Goal: Information Seeking & Learning: Learn about a topic

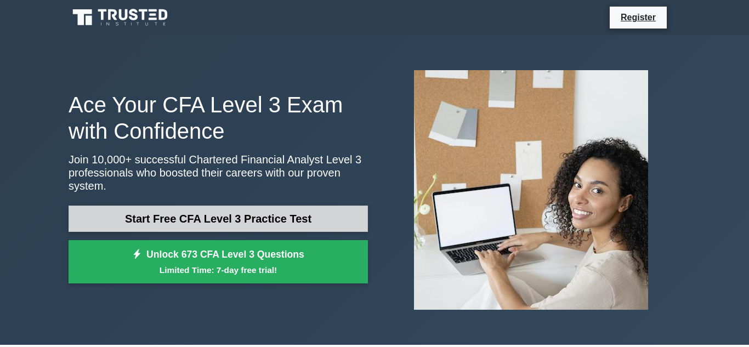
click at [315, 209] on link "Start Free CFA Level 3 Practice Test" at bounding box center [218, 219] width 299 height 26
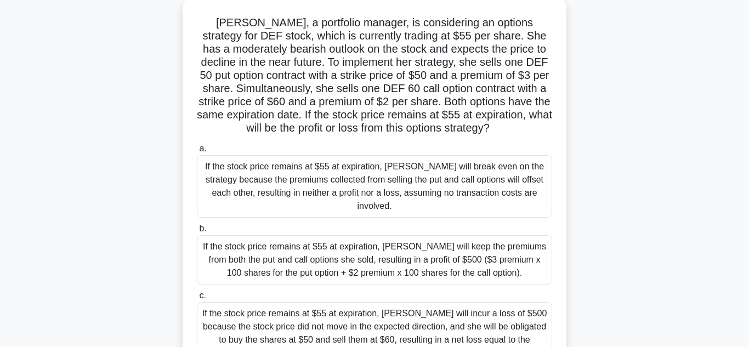
scroll to position [67, 0]
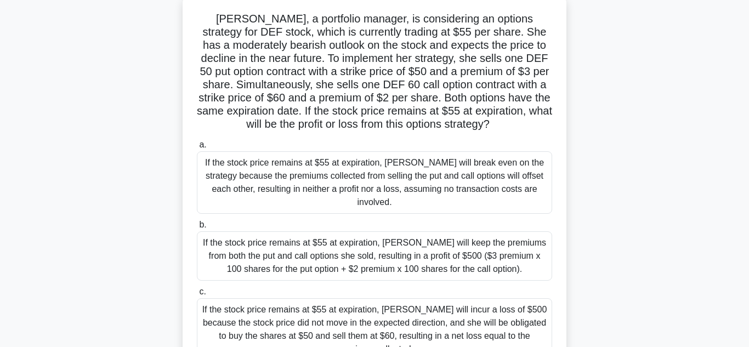
click at [346, 143] on label "a. If the stock price remains at $55 at expiration, Sarah will break even on th…" at bounding box center [374, 176] width 355 height 76
click at [197, 143] on input "a. If the stock price remains at $55 at expiration, Sarah will break even on th…" at bounding box center [197, 145] width 0 height 7
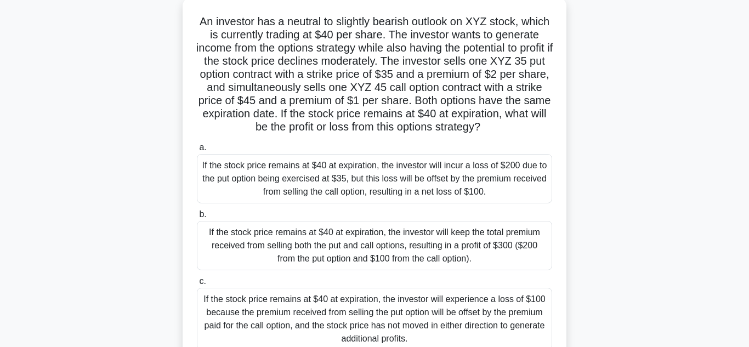
scroll to position [0, 0]
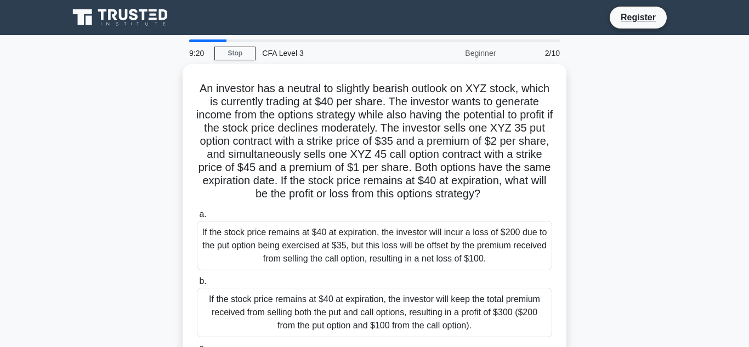
click at [55, 146] on main "9:20 Stop CFA Level 3 Beginner 2/10 An investor has a neutral to slightly beari…" at bounding box center [374, 313] width 749 height 557
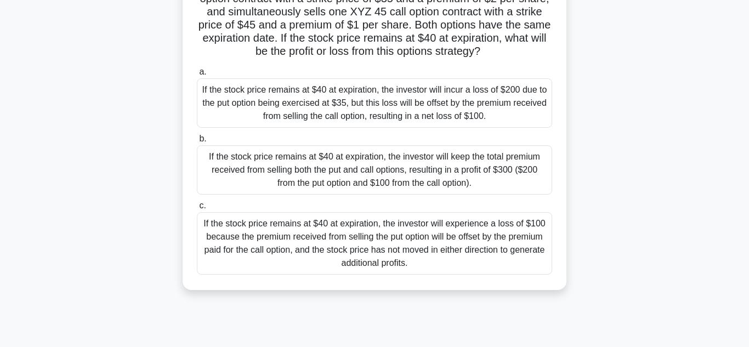
scroll to position [138, 0]
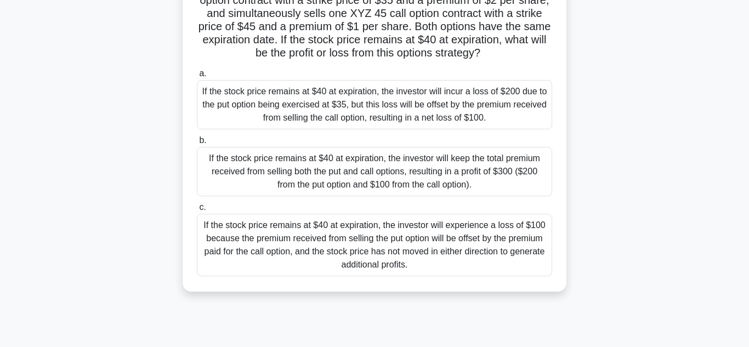
click at [278, 158] on div "If the stock price remains at $40 at expiration, the investor will keep the tot…" at bounding box center [374, 171] width 355 height 49
click at [197, 144] on input "b. If the stock price remains at $40 at expiration, the investor will keep the …" at bounding box center [197, 140] width 0 height 7
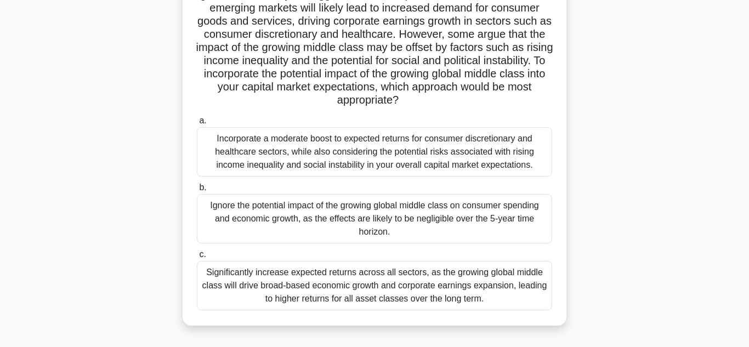
scroll to position [158, 0]
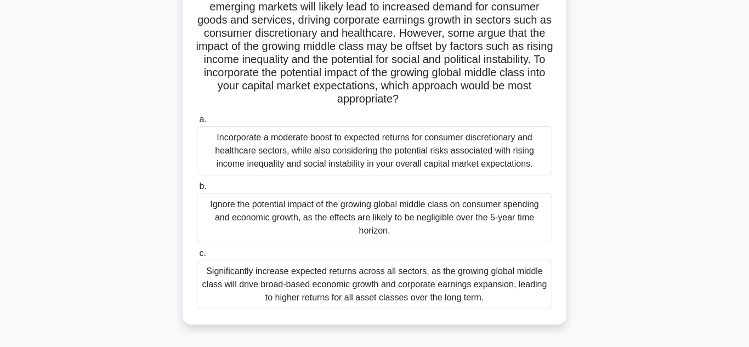
click at [273, 274] on div "Significantly increase expected returns across all sectors, as the growing glob…" at bounding box center [374, 284] width 355 height 49
click at [197, 257] on input "c. Significantly increase expected returns across all sectors, as the growing g…" at bounding box center [197, 253] width 0 height 7
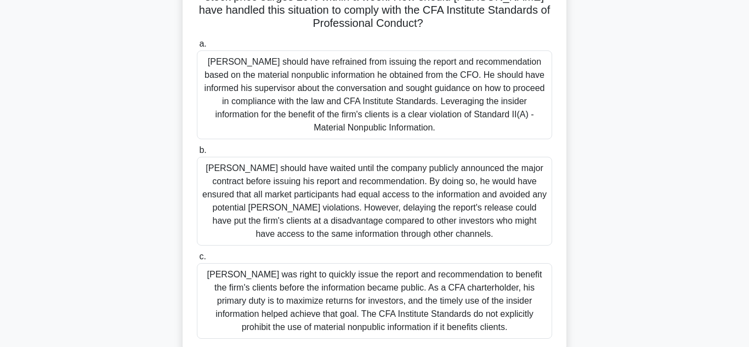
scroll to position [232, 0]
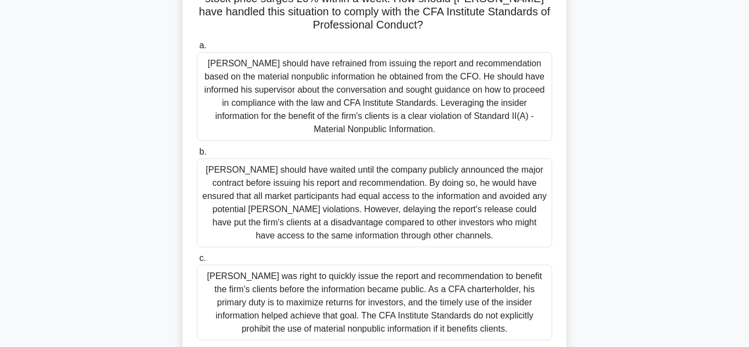
click at [331, 268] on div "Robert was right to quickly issue the report and recommendation to benefit the …" at bounding box center [374, 303] width 355 height 76
click at [197, 262] on input "c. Robert was right to quickly issue the report and recommendation to benefit t…" at bounding box center [197, 258] width 0 height 7
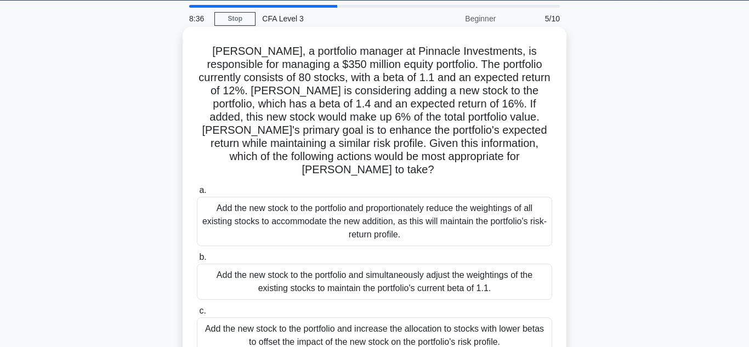
scroll to position [0, 0]
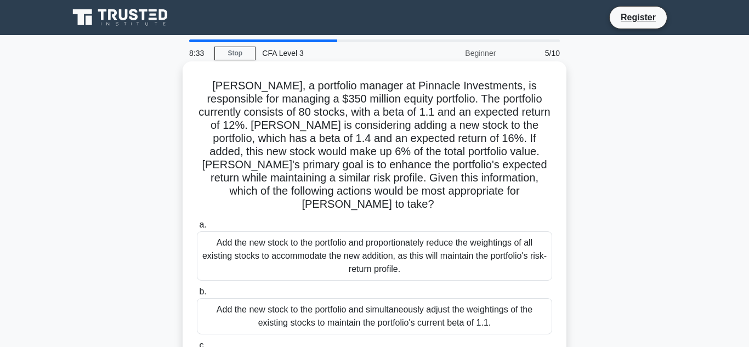
click at [305, 299] on div "Add the new stock to the portfolio and simultaneously adjust the weightings of …" at bounding box center [374, 316] width 355 height 36
click at [197, 296] on input "b. Add the new stock to the portfolio and simultaneously adjust the weightings …" at bounding box center [197, 291] width 0 height 7
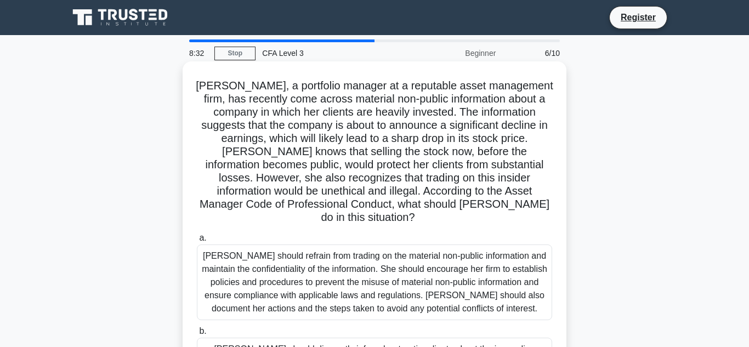
click at [325, 278] on div "Samantha should refrain from trading on the material non-public information and…" at bounding box center [374, 283] width 355 height 76
click at [197, 242] on input "a. Samantha should refrain from trading on the material non-public information …" at bounding box center [197, 238] width 0 height 7
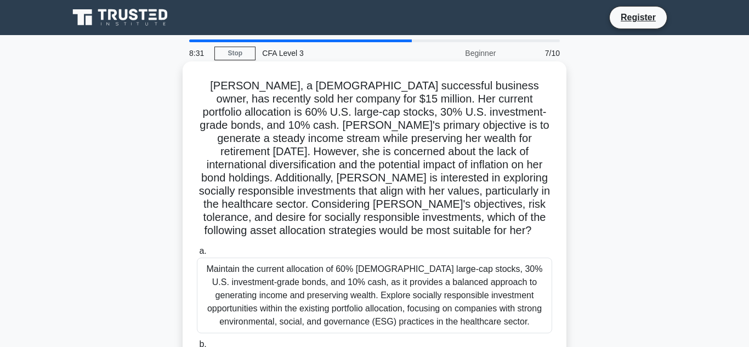
click at [325, 277] on div "Maintain the current allocation of 60% U.S. large-cap stocks, 30% U.S. investme…" at bounding box center [374, 296] width 355 height 76
click at [197, 255] on input "a. Maintain the current allocation of 60% U.S. large-cap stocks, 30% U.S. inves…" at bounding box center [197, 251] width 0 height 7
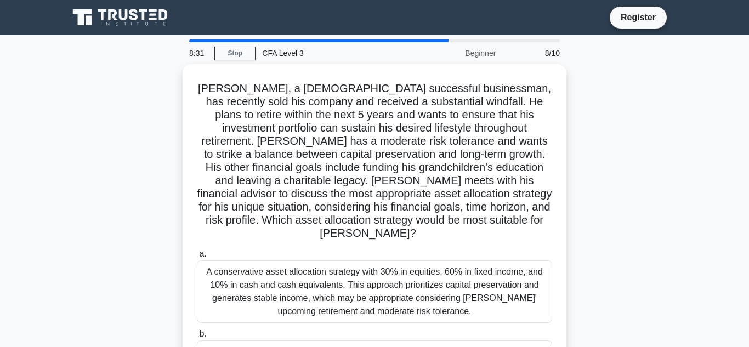
click at [325, 277] on div "A conservative asset allocation strategy with 30% in equities, 60% in fixed inc…" at bounding box center [374, 292] width 355 height 63
click at [197, 258] on input "a. A conservative asset allocation strategy with 30% in equities, 60% in fixed …" at bounding box center [197, 254] width 0 height 7
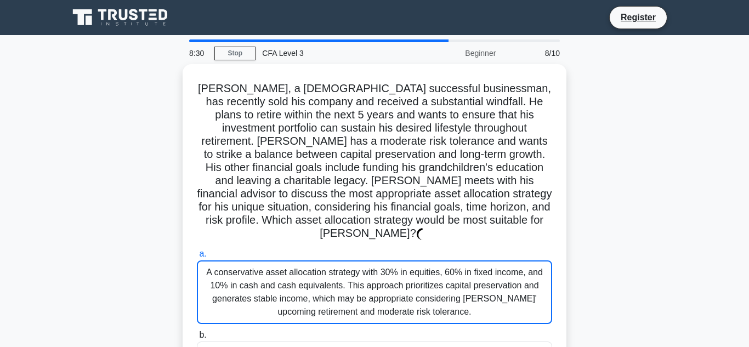
click at [325, 277] on div "A conservative asset allocation strategy with 30% in equities, 60% in fixed inc…" at bounding box center [374, 293] width 355 height 64
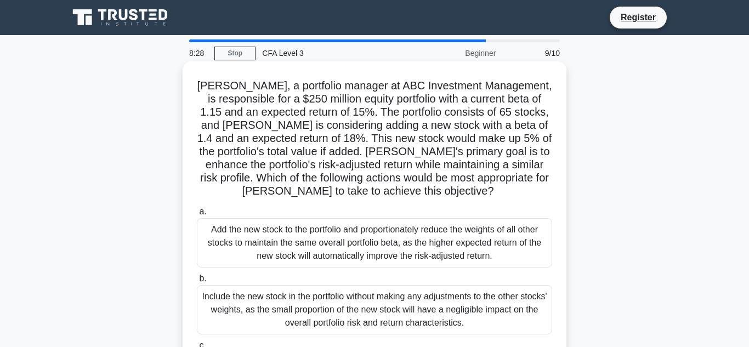
click at [326, 319] on div "Include the new stock in the portfolio without making any adjustments to the ot…" at bounding box center [374, 309] width 355 height 49
click at [197, 282] on input "b. Include the new stock in the portfolio without making any adjustments to the…" at bounding box center [197, 278] width 0 height 7
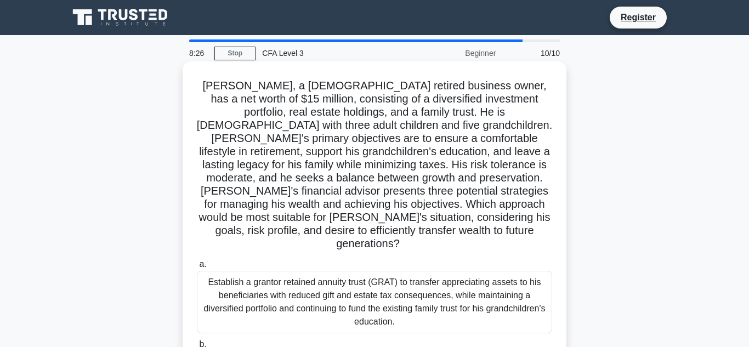
click at [337, 298] on div "Establish a grantor retained annuity trust (GRAT) to transfer appreciating asse…" at bounding box center [374, 302] width 355 height 63
click at [197, 268] on input "a. Establish a grantor retained annuity trust (GRAT) to transfer appreciating a…" at bounding box center [197, 264] width 0 height 7
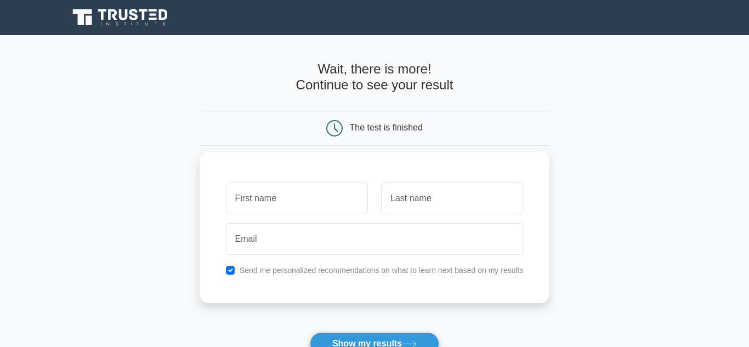
click at [337, 188] on input "text" at bounding box center [297, 199] width 142 height 32
type input "hkhj"
click at [405, 192] on input "text" at bounding box center [452, 199] width 142 height 32
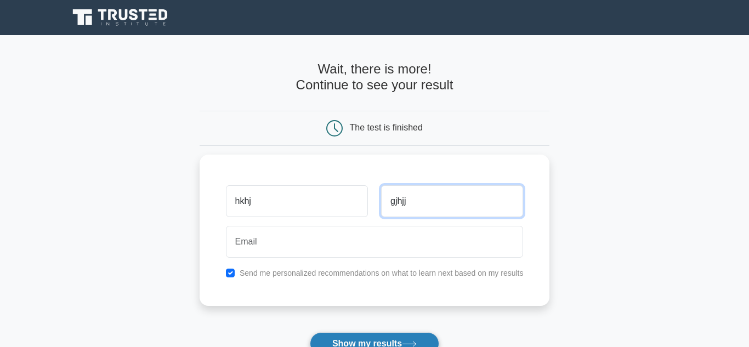
type input "gjhjj"
click at [392, 337] on button "Show my results" at bounding box center [374, 343] width 129 height 23
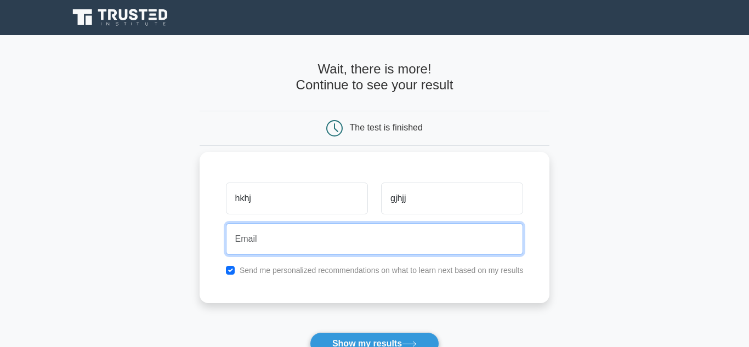
click at [391, 231] on input "email" at bounding box center [375, 239] width 298 height 32
type input "m-11234567@moe-dl.edu.my"
click at [310, 332] on button "Show my results" at bounding box center [374, 343] width 129 height 23
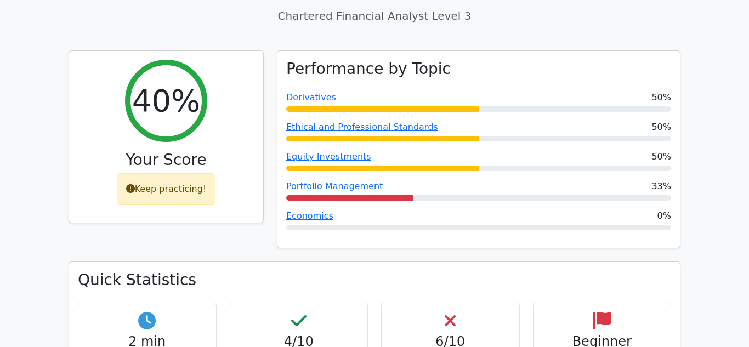
scroll to position [396, 0]
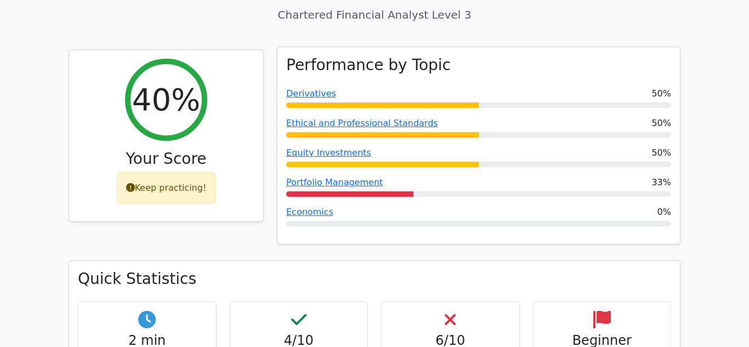
click at [656, 103] on div at bounding box center [478, 105] width 385 height 5
click at [399, 87] on div "Derivatives 50%" at bounding box center [478, 93] width 385 height 13
click at [322, 57] on h3 "Performance by Topic" at bounding box center [368, 65] width 165 height 19
click at [310, 88] on link "Derivatives" at bounding box center [311, 93] width 50 height 10
click at [316, 207] on link "Economics" at bounding box center [309, 212] width 47 height 10
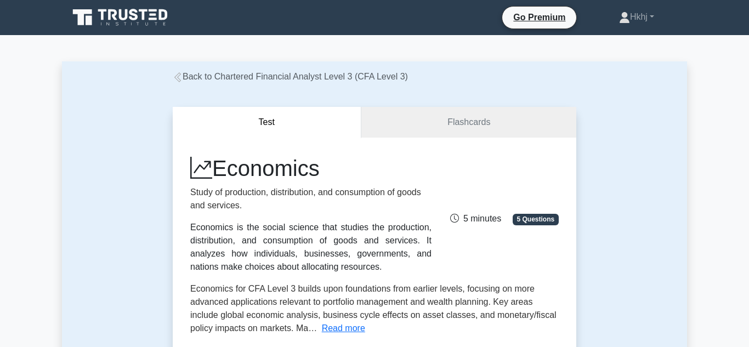
click at [338, 134] on button "Test" at bounding box center [267, 122] width 189 height 31
click at [389, 120] on link "Flashcards" at bounding box center [468, 122] width 215 height 31
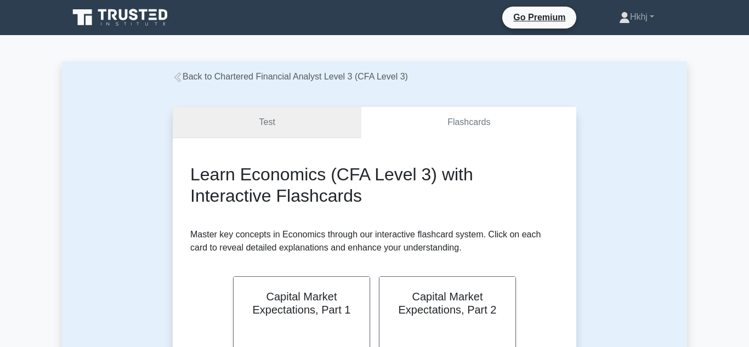
click at [351, 131] on link "Test" at bounding box center [267, 122] width 189 height 31
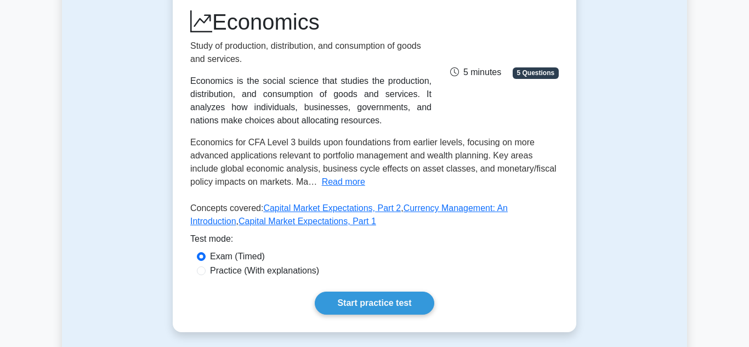
scroll to position [150, 0]
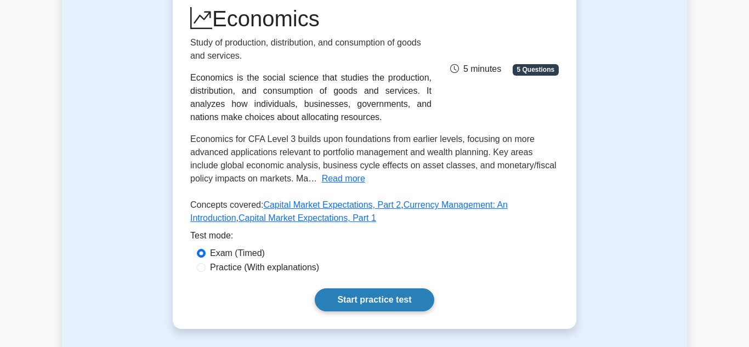
click at [330, 292] on link "Start practice test" at bounding box center [374, 299] width 119 height 23
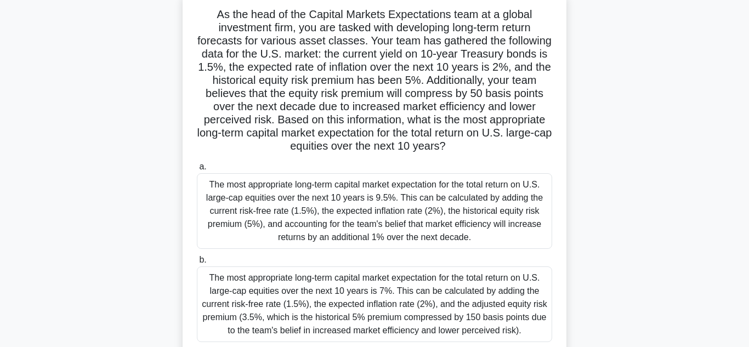
scroll to position [76, 0]
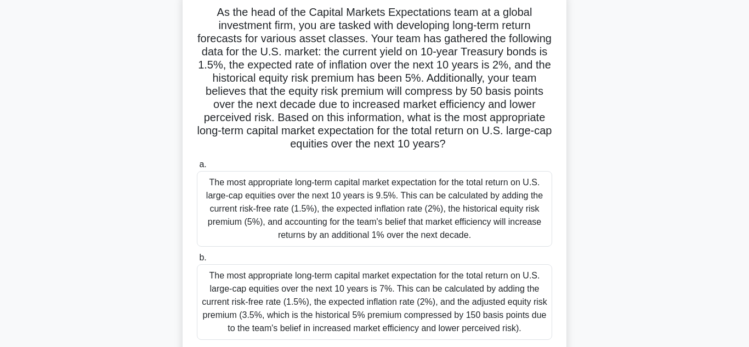
click at [385, 244] on div "The most appropriate long-term capital market expectation for the total return …" at bounding box center [374, 209] width 355 height 76
click at [197, 168] on input "a. The most appropriate long-term capital market expectation for the total retu…" at bounding box center [197, 164] width 0 height 7
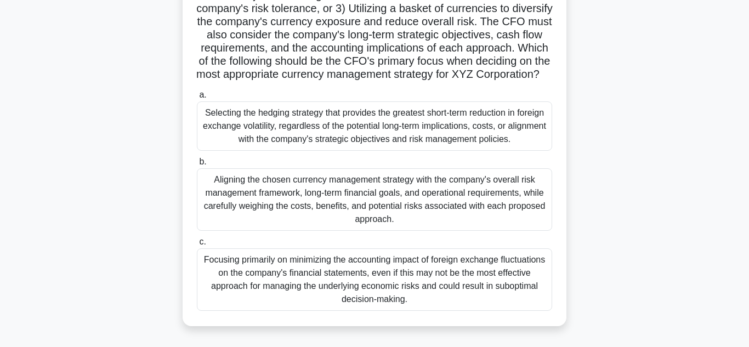
scroll to position [206, 0]
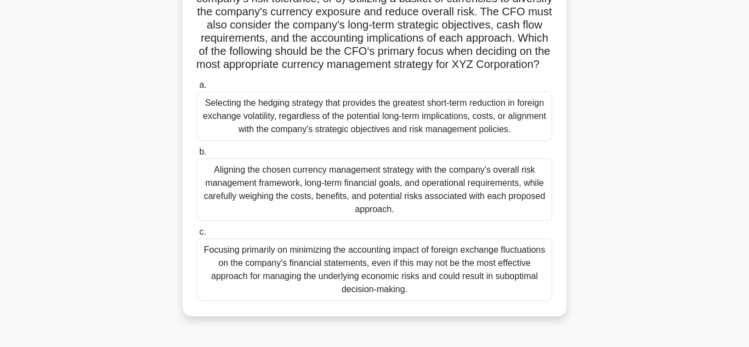
click at [338, 172] on div "Aligning the chosen currency management strategy with the company's overall ris…" at bounding box center [374, 190] width 355 height 63
click at [197, 156] on input "b. Aligning the chosen currency management strategy with the company's overall …" at bounding box center [197, 152] width 0 height 7
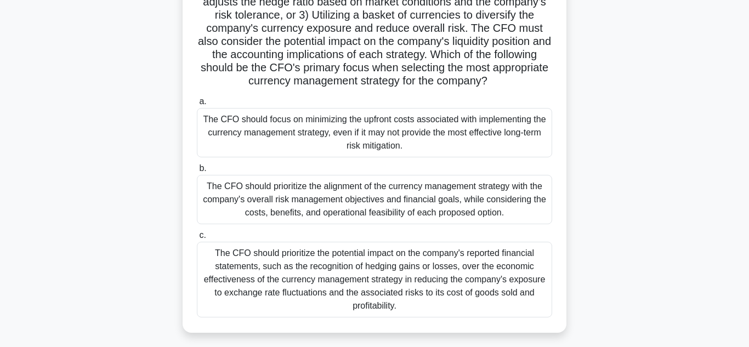
scroll to position [177, 0]
click at [323, 297] on div "The CFO should prioritize the potential impact on the company's reported financ…" at bounding box center [374, 279] width 355 height 76
click at [197, 239] on input "c. The CFO should prioritize the potential impact on the company's reported fin…" at bounding box center [197, 234] width 0 height 7
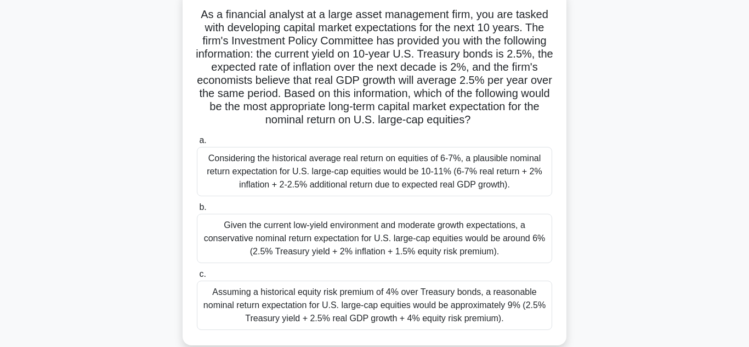
scroll to position [72, 0]
click at [394, 184] on div "Considering the historical average real return on equities of 6-7%, a plausible…" at bounding box center [374, 170] width 355 height 49
click at [197, 144] on input "a. Considering the historical average real return on equities of 6-7%, a plausi…" at bounding box center [197, 140] width 0 height 7
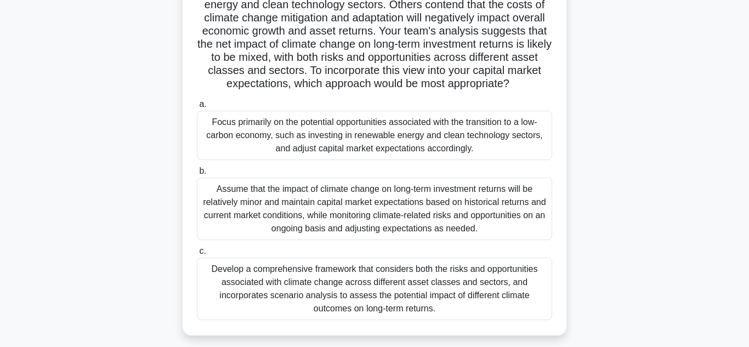
scroll to position [178, 0]
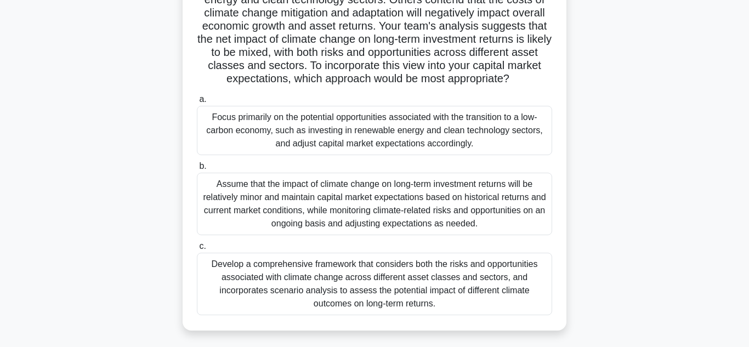
click at [392, 187] on div "Assume that the impact of climate change on long-term investment returns will b…" at bounding box center [374, 204] width 355 height 63
click at [197, 170] on input "b. Assume that the impact of climate change on long-term investment returns wil…" at bounding box center [197, 166] width 0 height 7
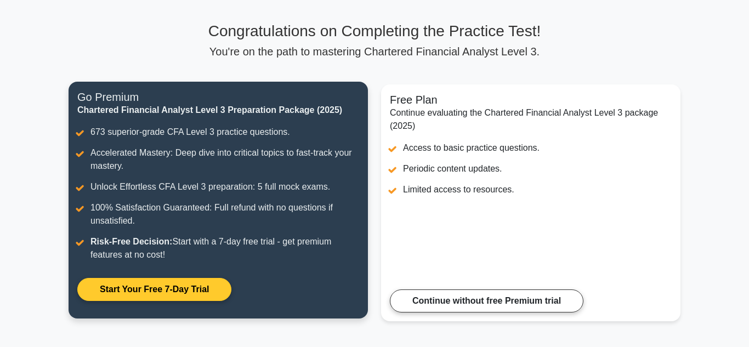
scroll to position [78, 0]
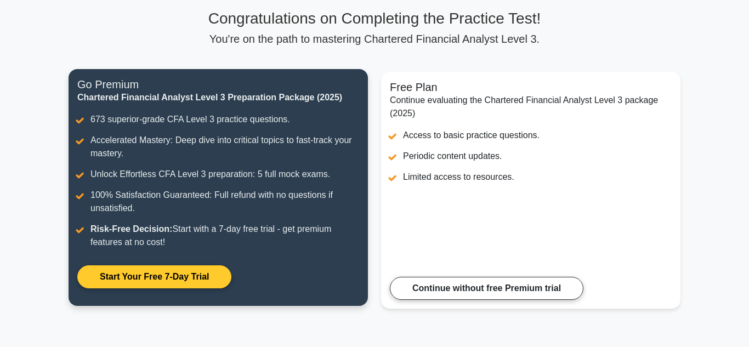
click at [199, 288] on link "Start Your Free 7-Day Trial" at bounding box center [154, 276] width 154 height 23
